Goal: Information Seeking & Learning: Learn about a topic

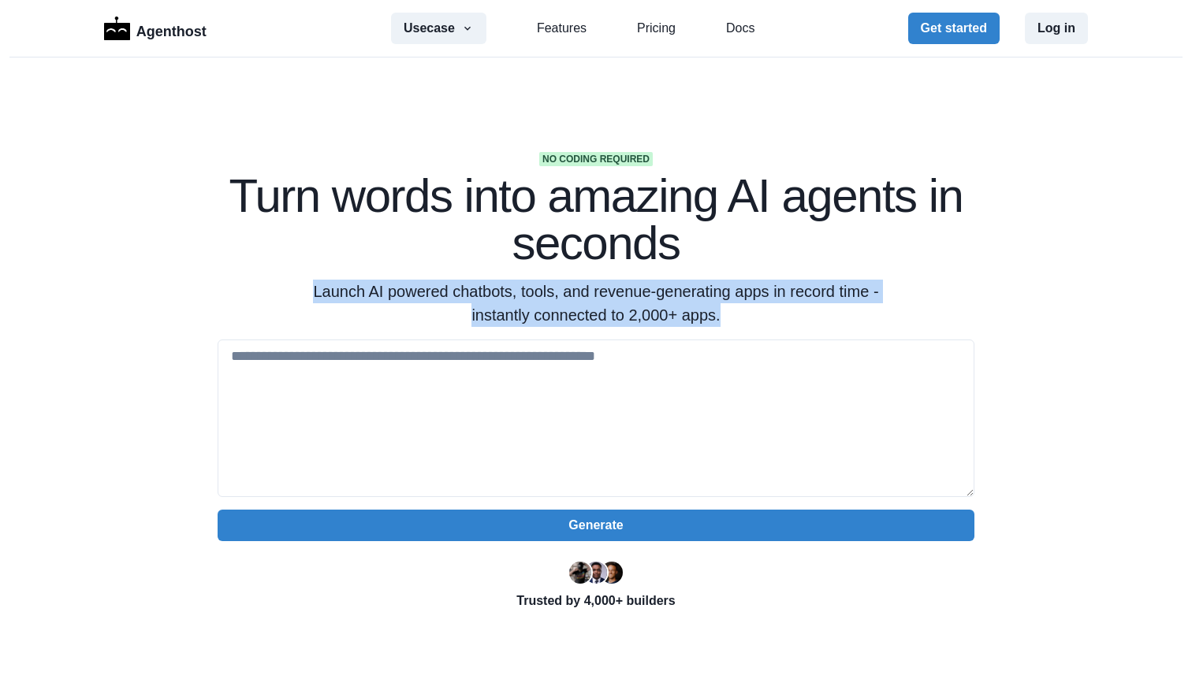
drag, startPoint x: 755, startPoint y: 325, endPoint x: 747, endPoint y: 237, distance: 87.8
click at [747, 237] on div "No coding required Turn words into amazing AI agents in seconds Launch AI power…" at bounding box center [596, 239] width 757 height 175
click at [747, 237] on h1 "Turn words into amazing AI agents in seconds" at bounding box center [596, 220] width 757 height 95
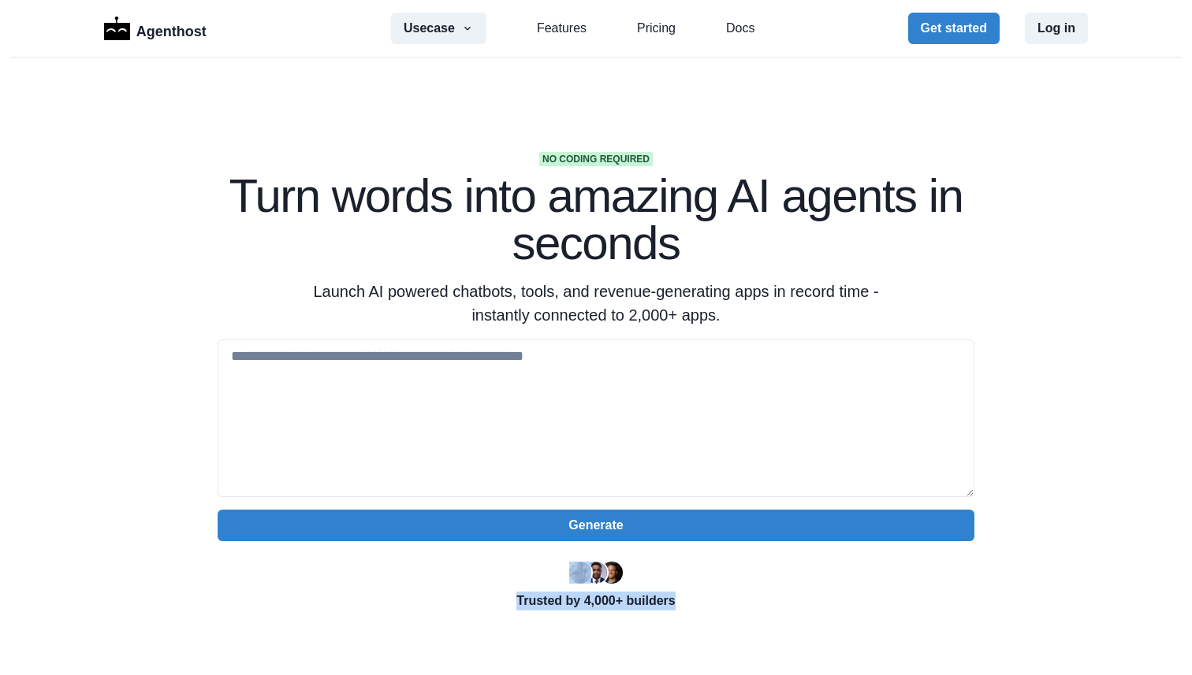
drag, startPoint x: 695, startPoint y: 600, endPoint x: 536, endPoint y: 565, distance: 162.9
click at [536, 565] on div "Trusted by 4,000+ builders" at bounding box center [596, 585] width 757 height 50
click at [536, 565] on div at bounding box center [596, 572] width 757 height 25
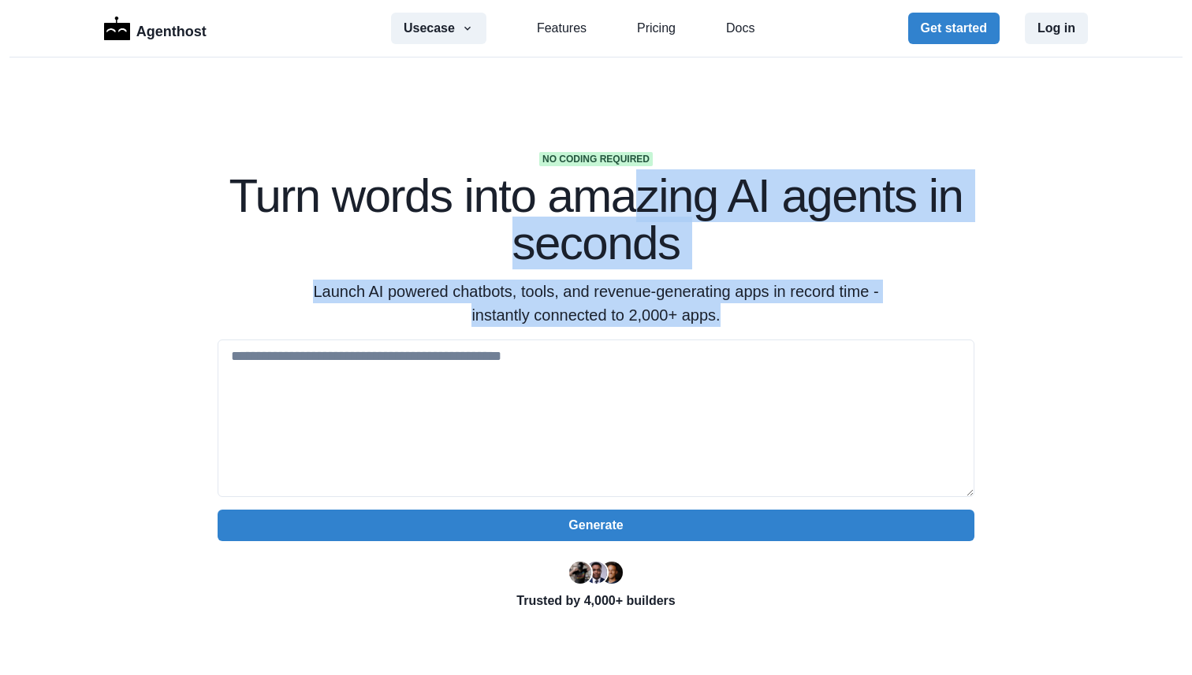
drag, startPoint x: 749, startPoint y: 314, endPoint x: 639, endPoint y: 194, distance: 162.9
click at [639, 194] on div "No coding required Turn words into amazing AI agents in seconds Launch AI power…" at bounding box center [596, 239] width 757 height 175
click at [639, 194] on h1 "Turn words into amazing AI agents in seconds" at bounding box center [596, 220] width 757 height 95
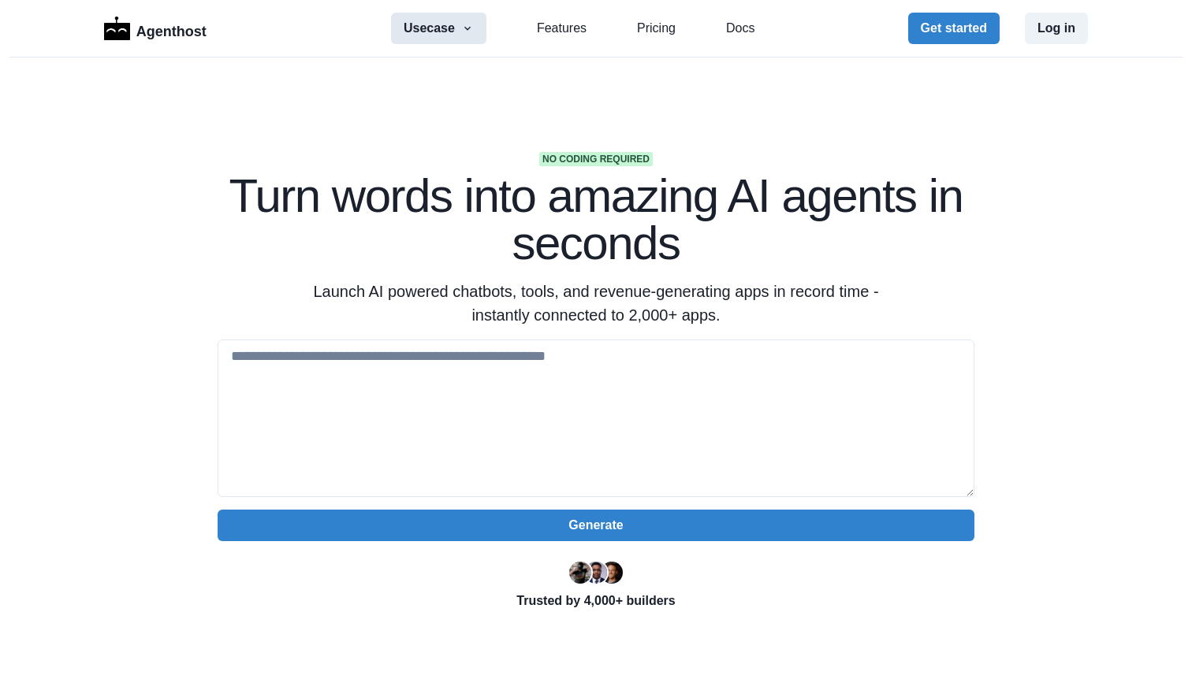
click at [465, 23] on icon "button" at bounding box center [467, 28] width 13 height 13
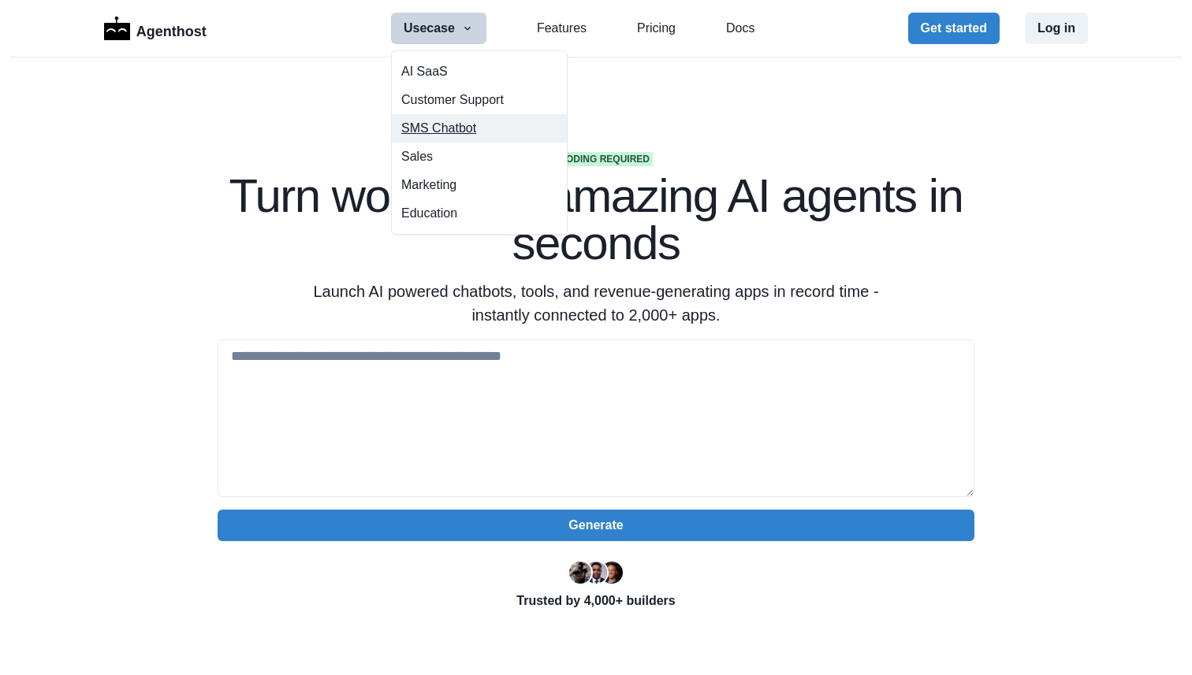
click at [475, 134] on link "SMS Chatbot" at bounding box center [479, 128] width 175 height 28
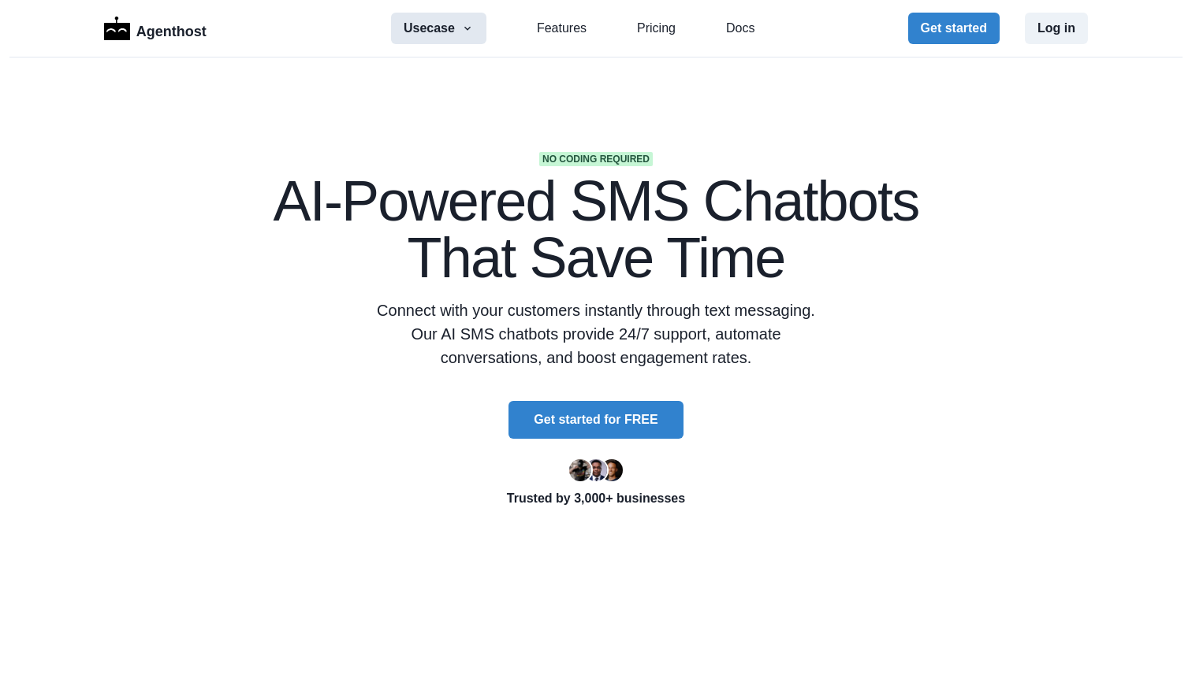
click at [459, 39] on button "Usecase" at bounding box center [438, 29] width 95 height 32
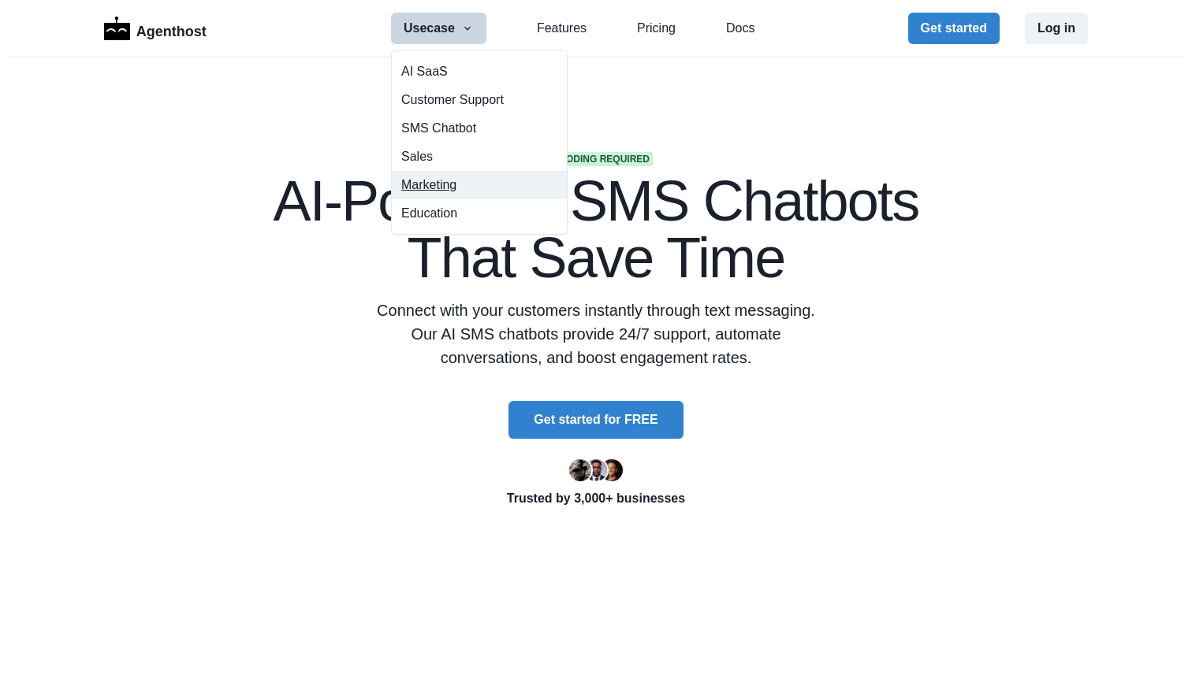
click at [453, 187] on button "Marketing" at bounding box center [479, 185] width 175 height 28
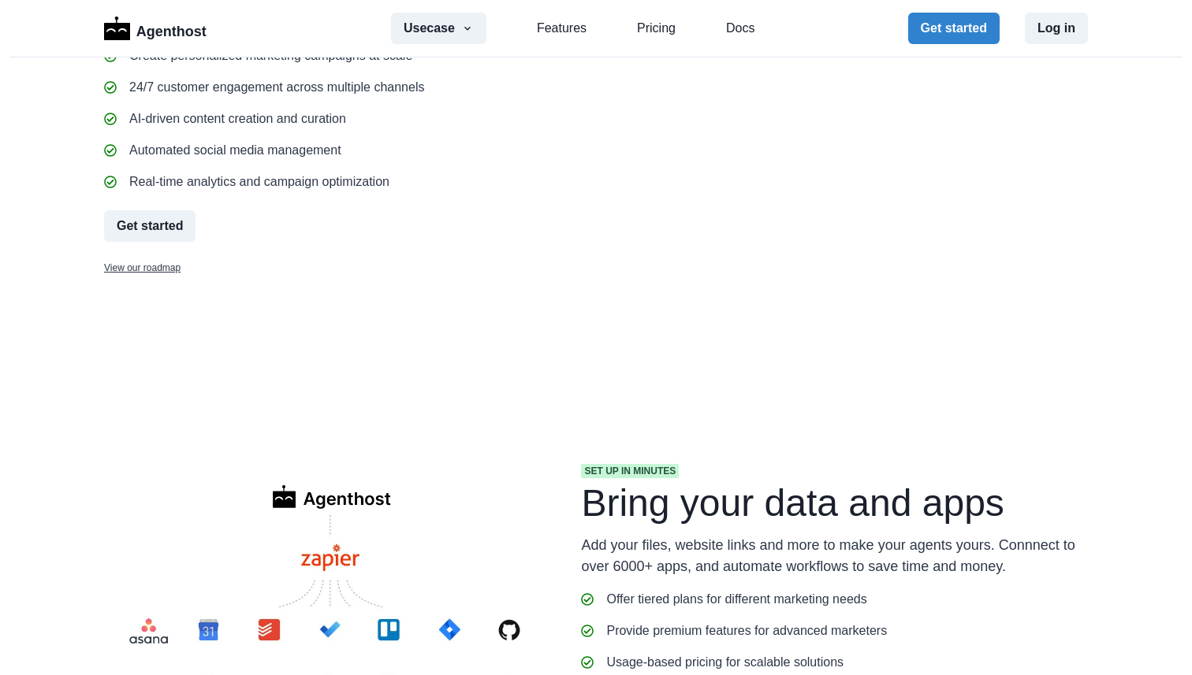
scroll to position [810, 0]
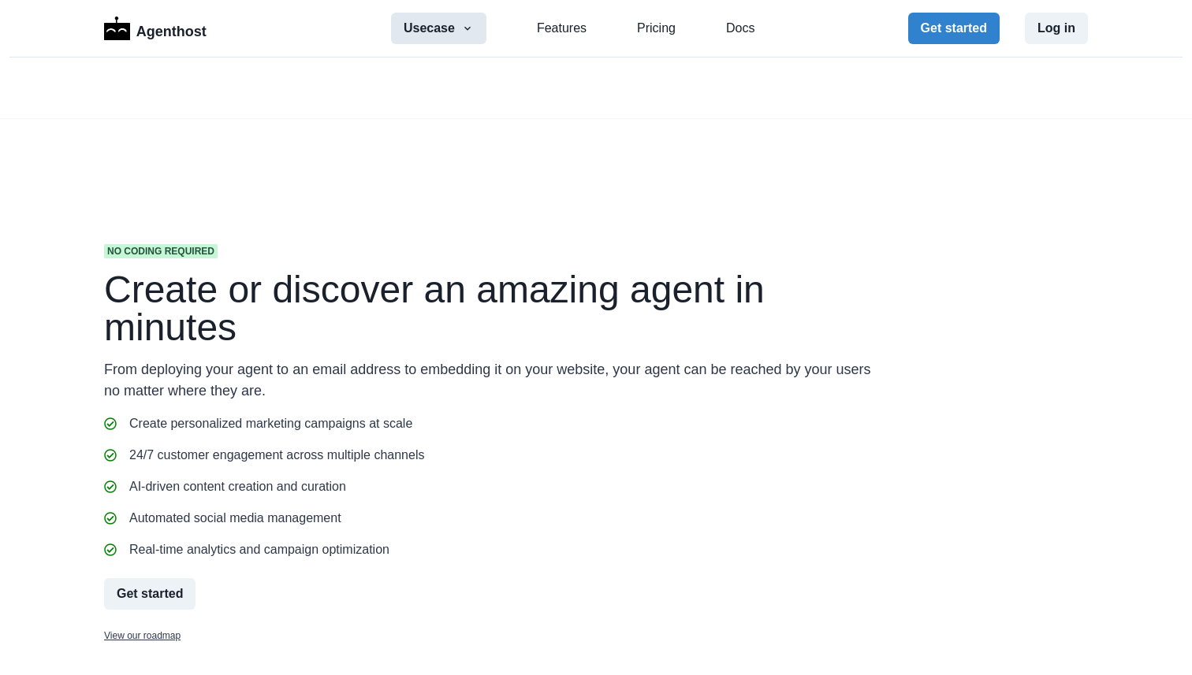
click at [456, 28] on button "Usecase" at bounding box center [438, 29] width 95 height 32
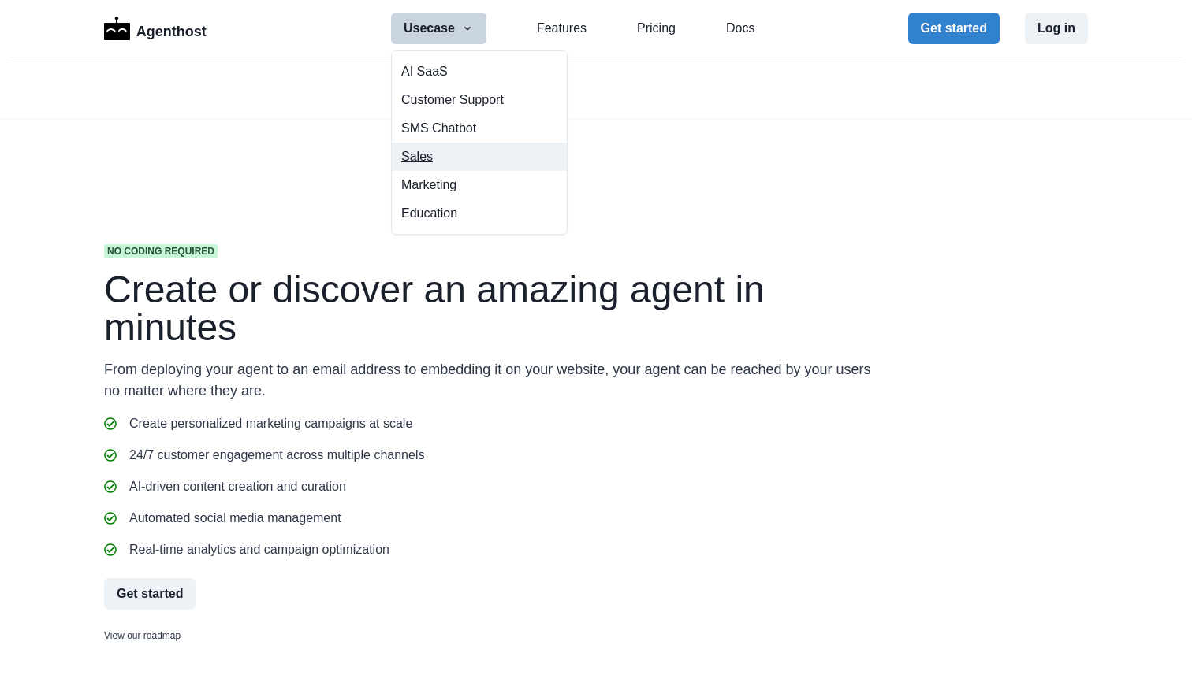
click at [427, 164] on button "Sales" at bounding box center [479, 157] width 175 height 28
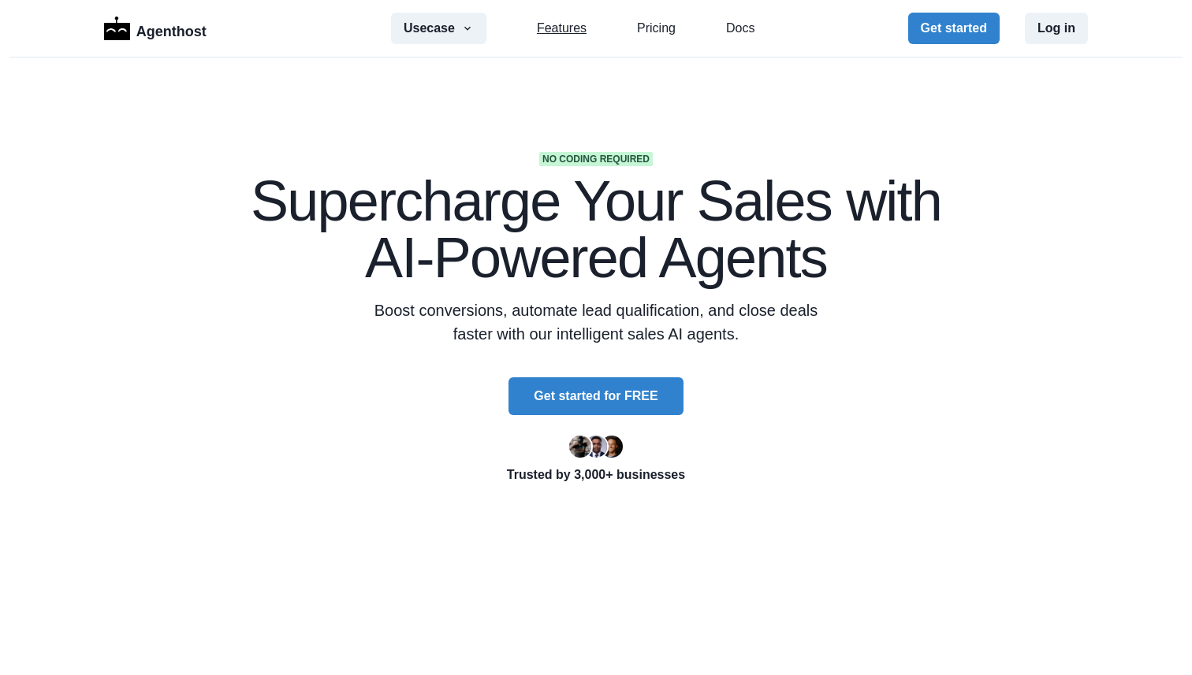
click at [577, 30] on link "Features" at bounding box center [562, 28] width 50 height 19
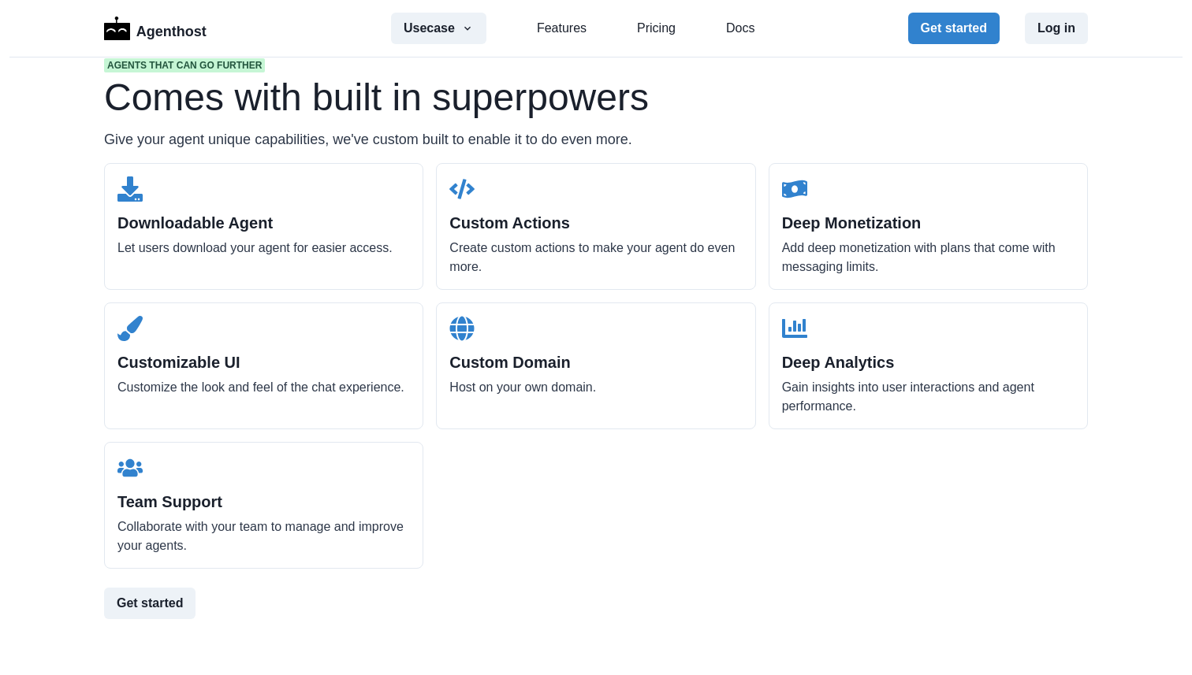
scroll to position [1773, 0]
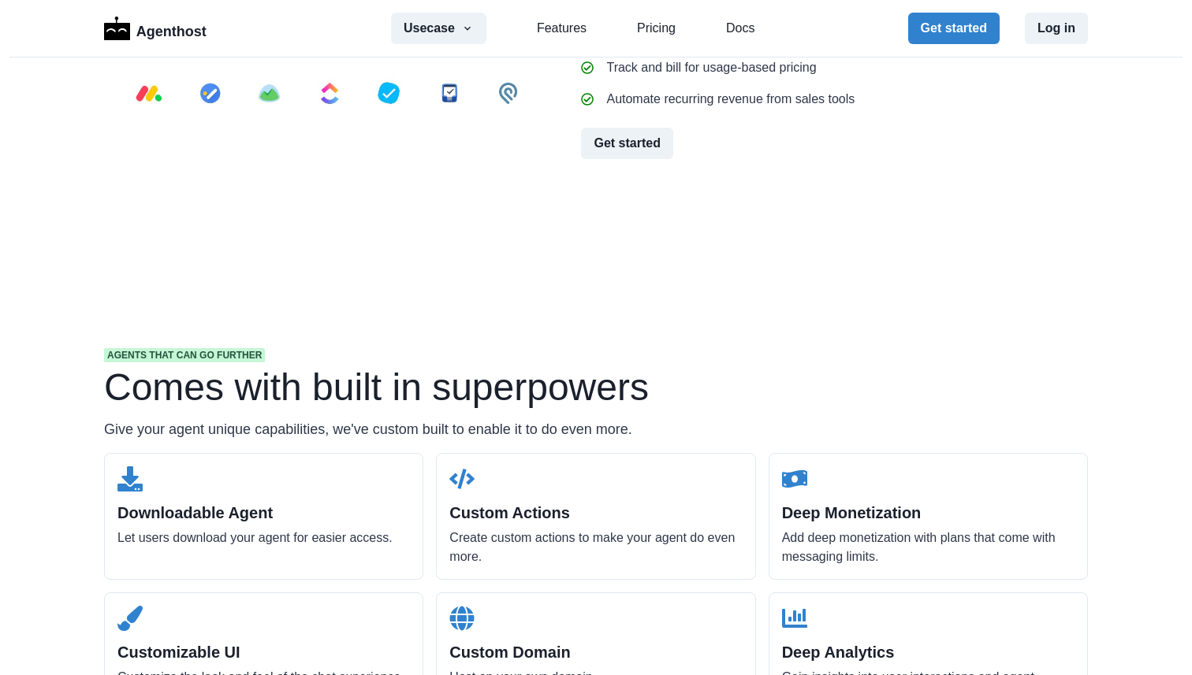
drag, startPoint x: 437, startPoint y: 277, endPoint x: 645, endPoint y: 346, distance: 218.6
click at [645, 159] on div "Bring your data and apps Add your files, website links and more to make your ag…" at bounding box center [834, 25] width 507 height 270
drag, startPoint x: 426, startPoint y: 322, endPoint x: 768, endPoint y: 347, distance: 343.7
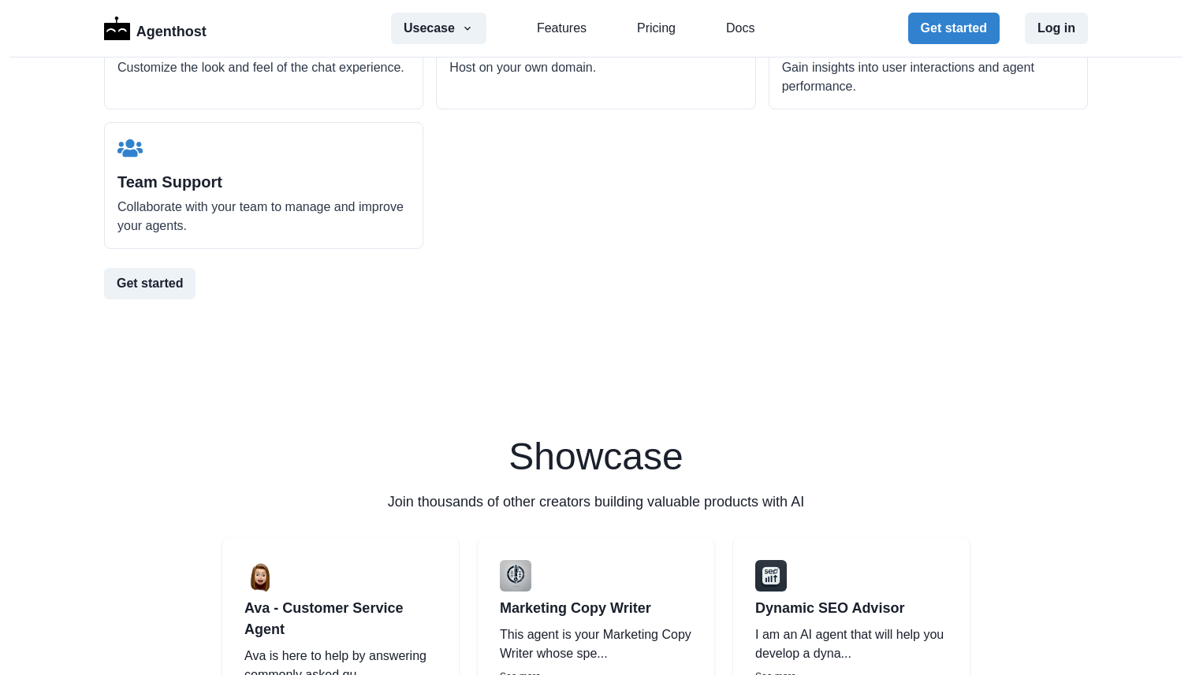
scroll to position [2391, 0]
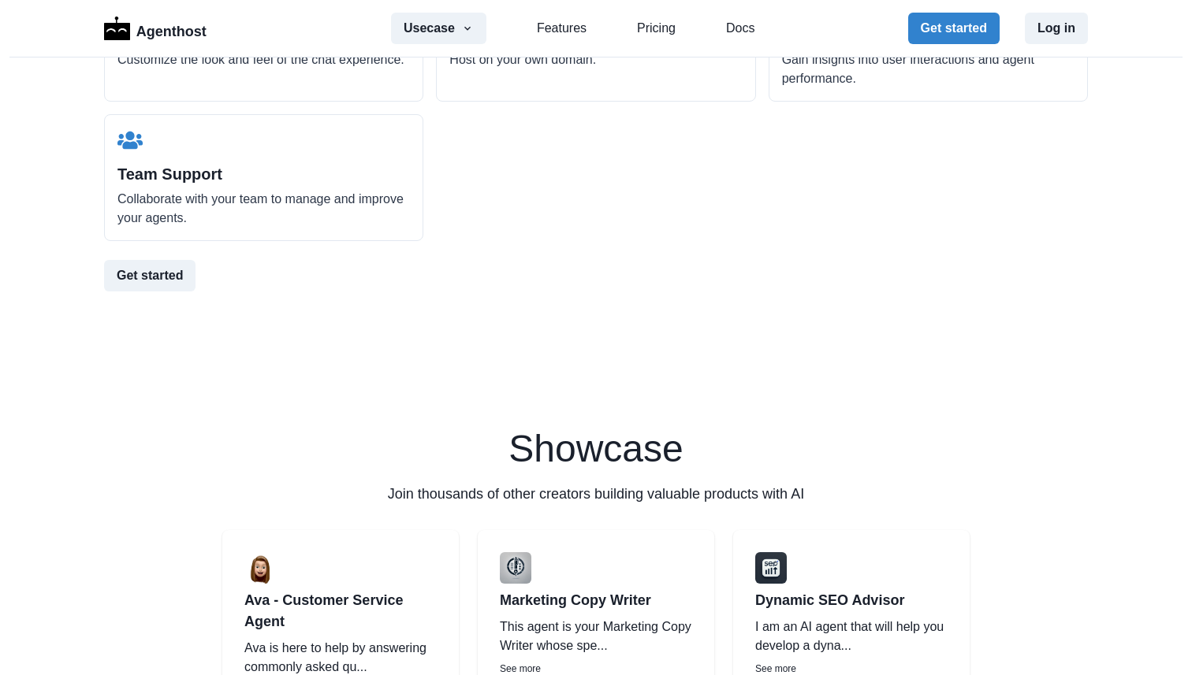
click at [762, 241] on div "Downloadable Agent Let users download your agent for easier access. Custom Acti…" at bounding box center [596, 38] width 984 height 406
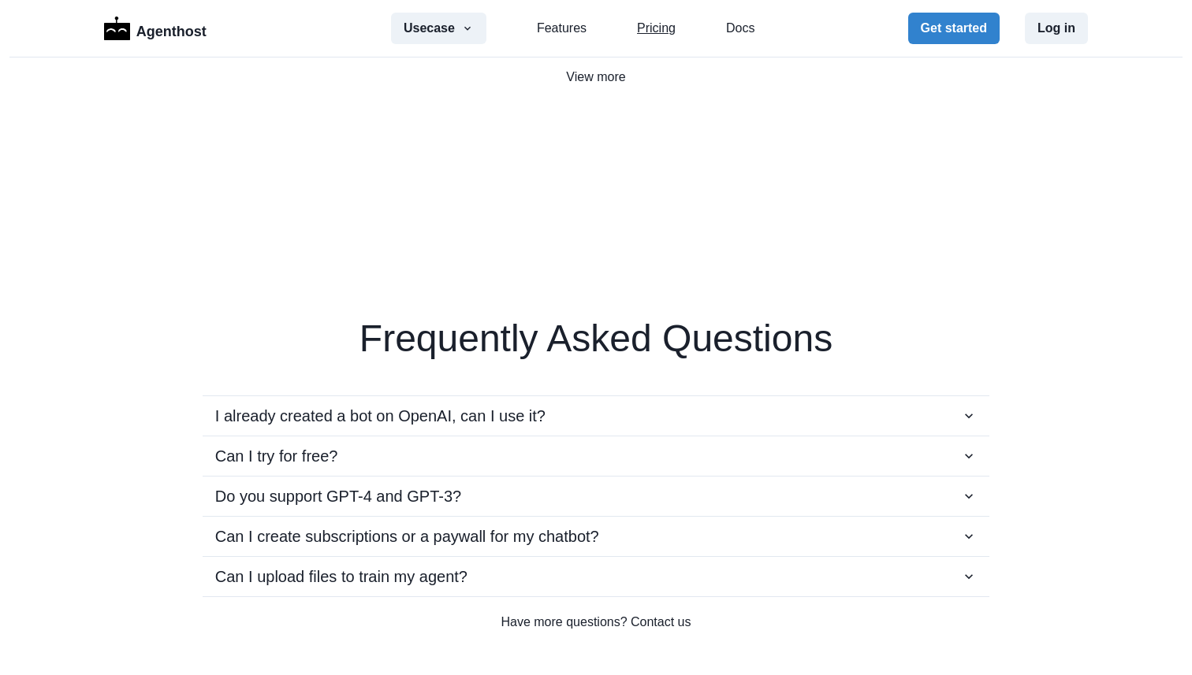
click at [654, 23] on link "Pricing" at bounding box center [656, 28] width 39 height 19
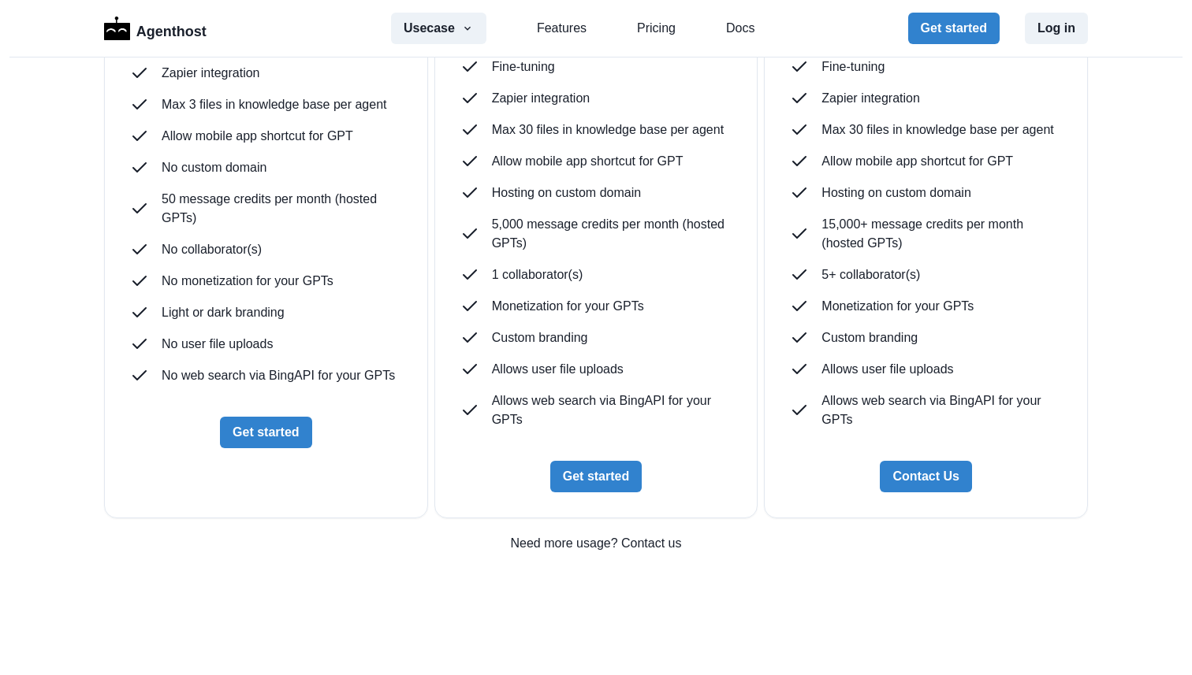
scroll to position [4177, 0]
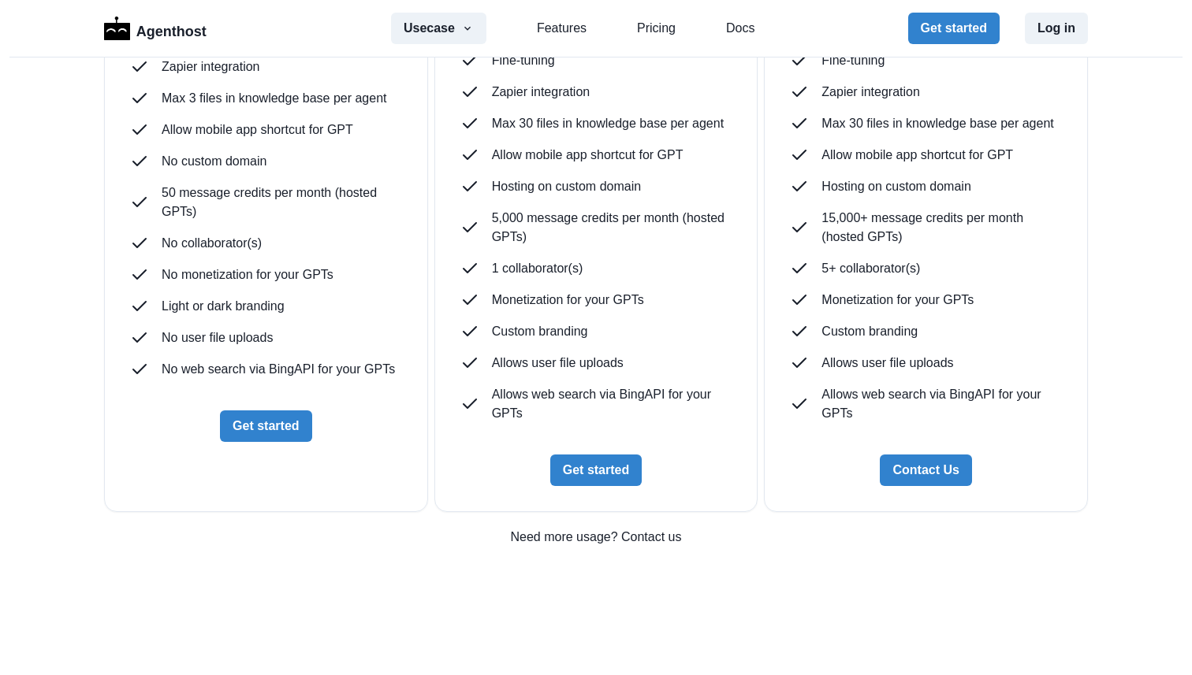
drag, startPoint x: 180, startPoint y: 252, endPoint x: 299, endPoint y: 368, distance: 166.6
click at [299, 368] on div "Free Free Start [DATE] Embed on your website 1 Bot(s) Collect user emails gpt-3…" at bounding box center [266, 116] width 272 height 653
click at [299, 13] on p "gpt-3.5-turbo, gpt-4o-mini" at bounding box center [233, 3] width 143 height 19
drag, startPoint x: 341, startPoint y: 421, endPoint x: 340, endPoint y: 239, distance: 182.1
click at [340, 239] on div "Free Free Start [DATE] Embed on your website 1 Bot(s) Collect user emails gpt-3…" at bounding box center [266, 116] width 272 height 653
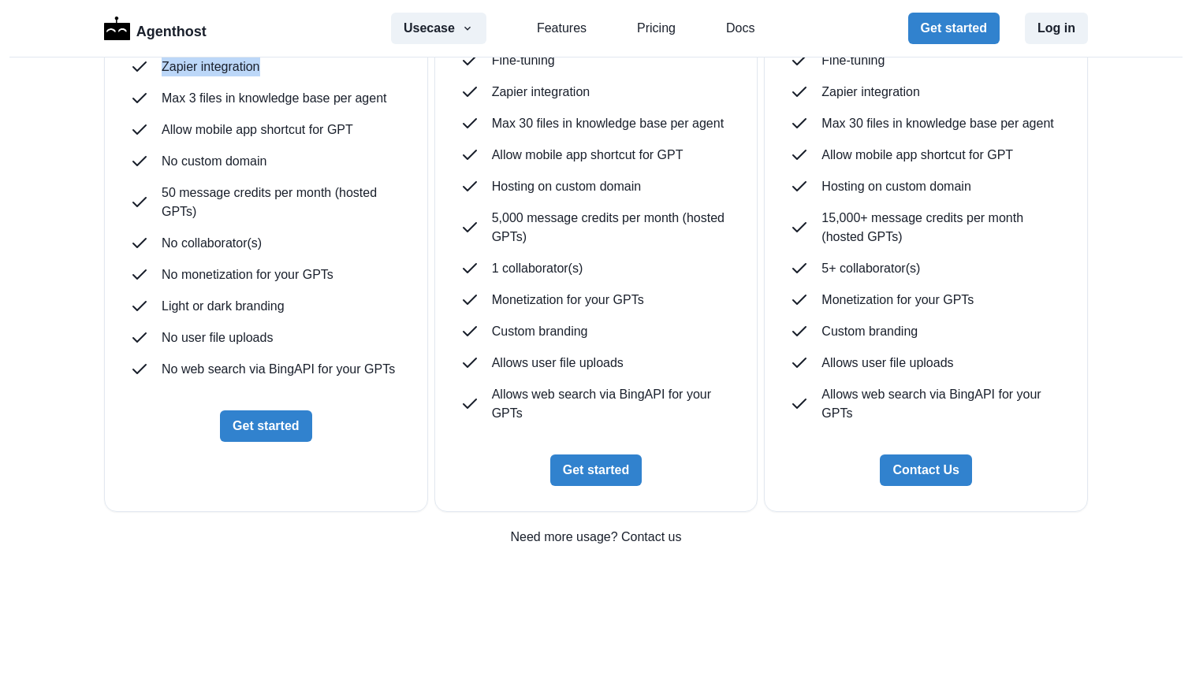
click at [340, 239] on div "Free Free Start [DATE] Embed on your website 1 Bot(s) Collect user emails gpt-3…" at bounding box center [266, 116] width 272 height 653
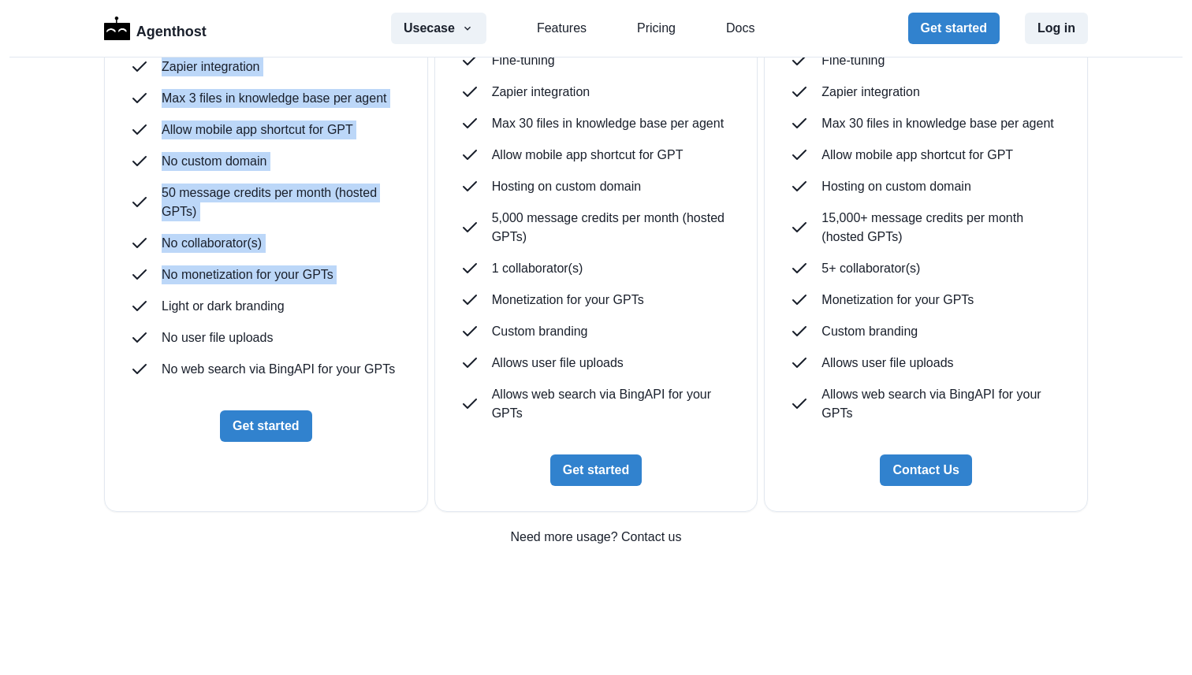
drag, startPoint x: 340, startPoint y: 239, endPoint x: 356, endPoint y: 654, distance: 415.7
click at [356, 442] on div "Free Free Start [DATE] Embed on your website 1 Bot(s) Collect user emails gpt-3…" at bounding box center [266, 116] width 272 height 653
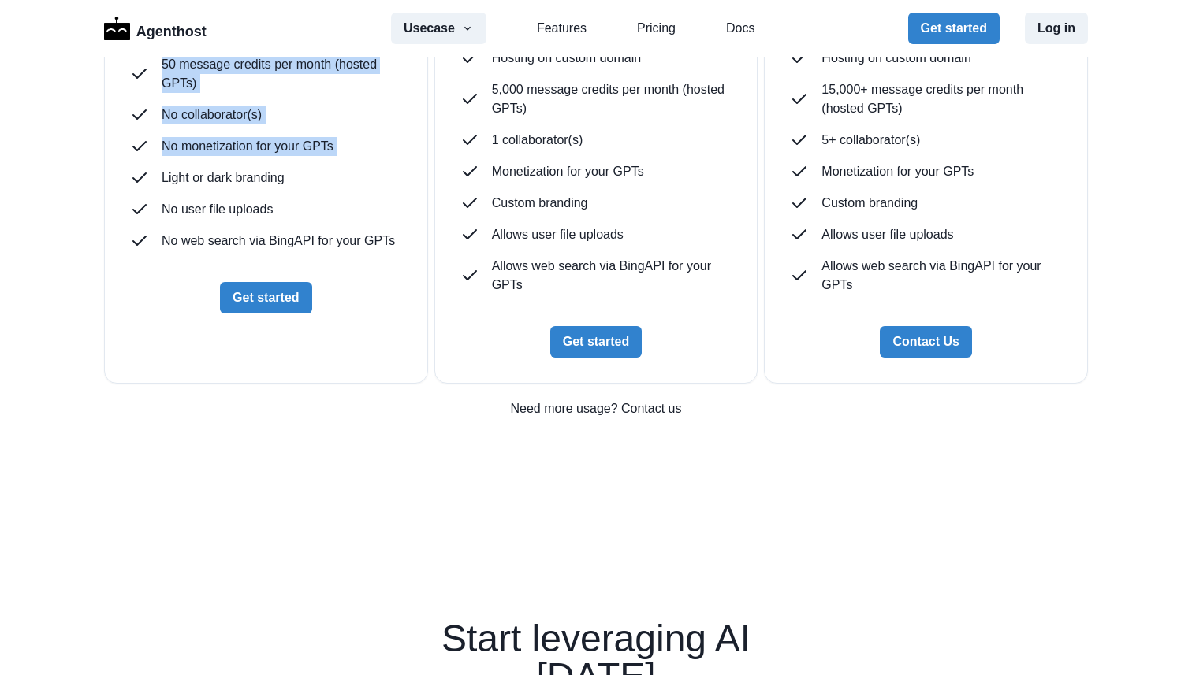
scroll to position [4315, 0]
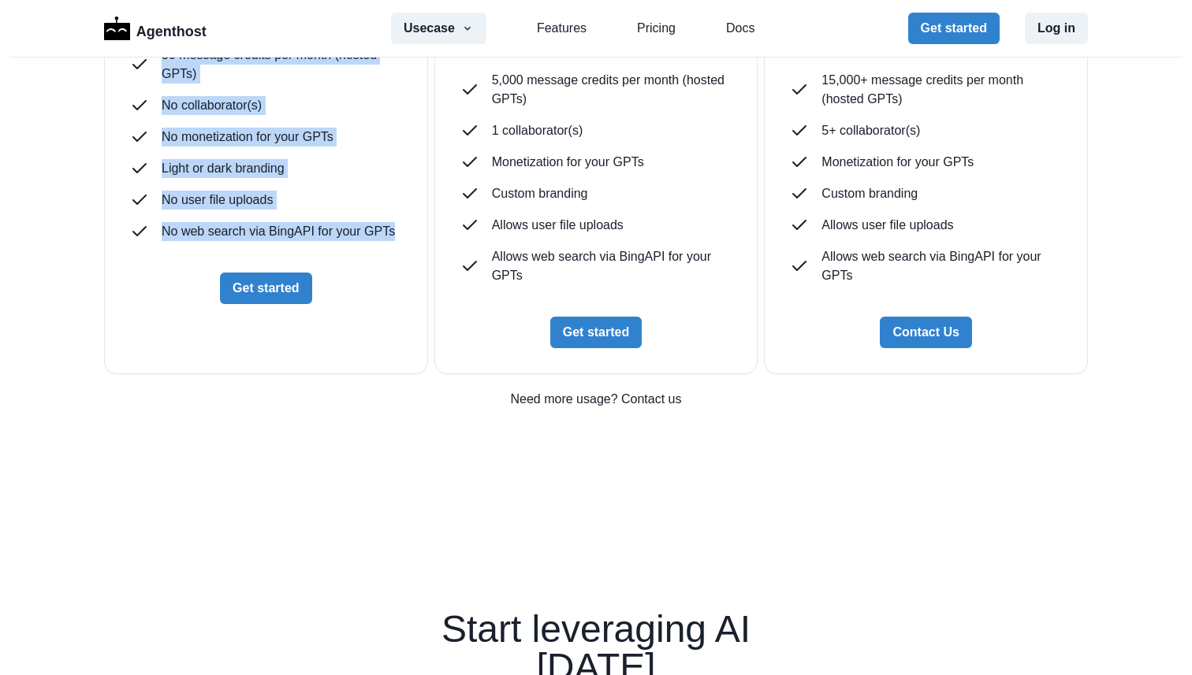
drag, startPoint x: 411, startPoint y: 602, endPoint x: 348, endPoint y: 107, distance: 498.9
click at [348, 107] on div "Free Free Start [DATE] Embed on your website 1 Bot(s) Collect user emails gpt-3…" at bounding box center [266, 0] width 324 height 749
